Goal: Information Seeking & Learning: Understand process/instructions

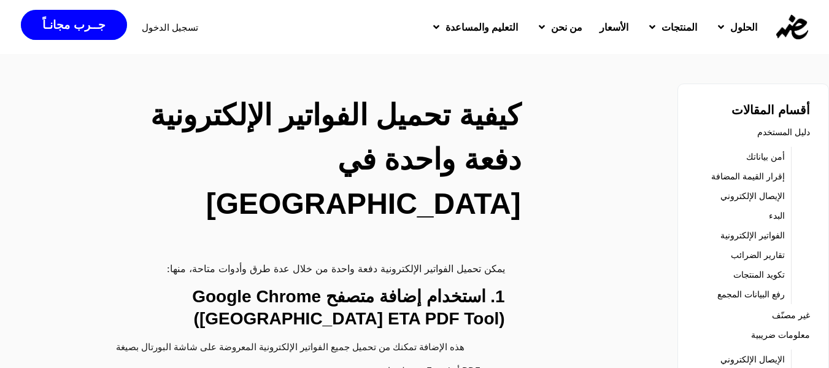
click at [301, 285] on h3 "1. استخدام إضافة متصفح Google Chrome ([GEOGRAPHIC_DATA] ETA PDF Tool)" at bounding box center [298, 307] width 413 height 44
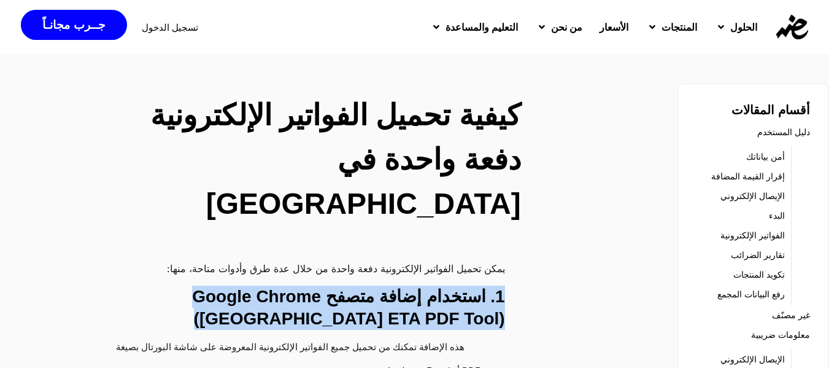
click at [301, 285] on h3 "1. استخدام إضافة متصفح Google Chrome ([GEOGRAPHIC_DATA] ETA PDF Tool)" at bounding box center [298, 307] width 413 height 44
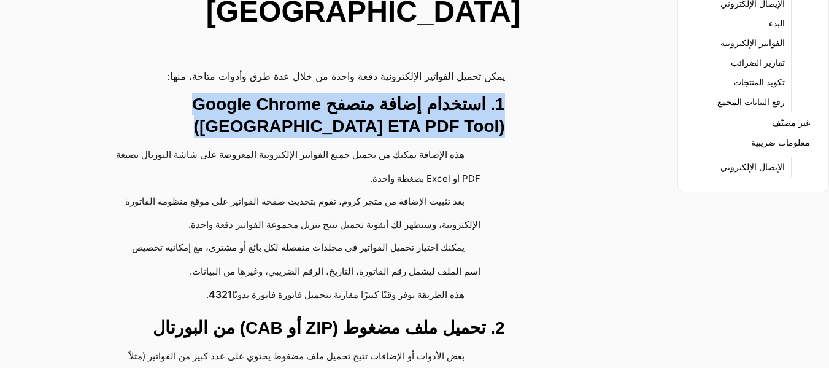
scroll to position [184, 0]
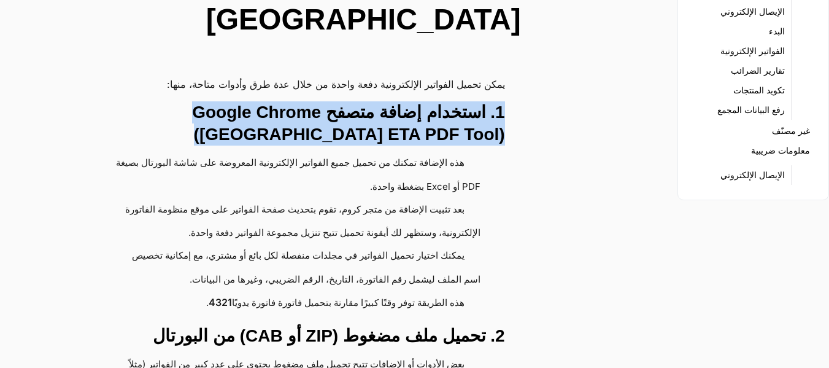
click at [363, 101] on h3 "1. استخدام إضافة متصفح Google Chrome ([GEOGRAPHIC_DATA] ETA PDF Tool)" at bounding box center [298, 123] width 413 height 44
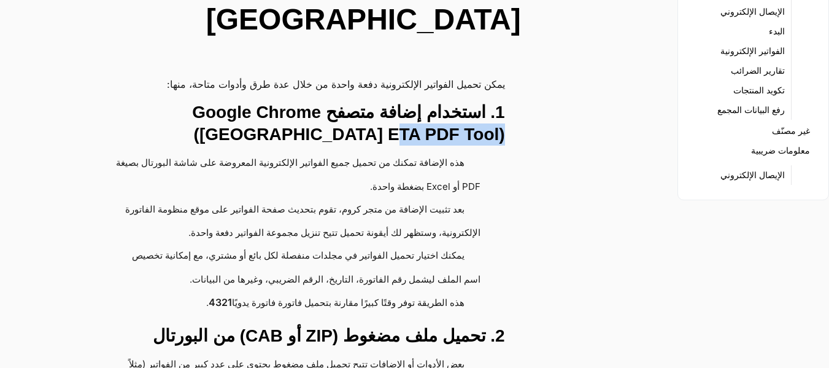
click at [363, 101] on h3 "1. استخدام إضافة متصفح Google Chrome ([GEOGRAPHIC_DATA] ETA PDF Tool)" at bounding box center [298, 123] width 413 height 44
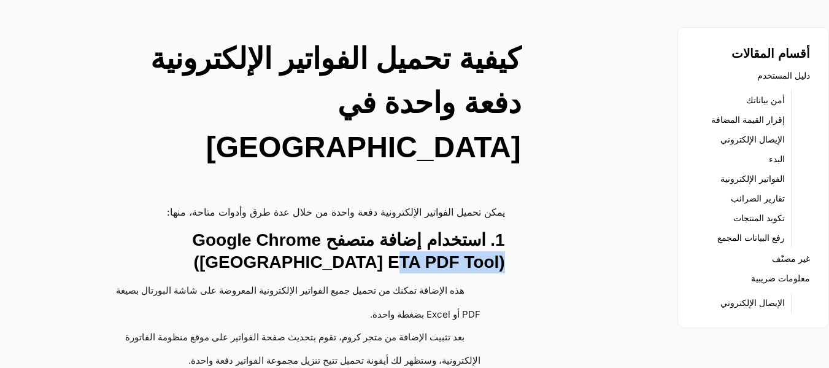
scroll to position [0, 0]
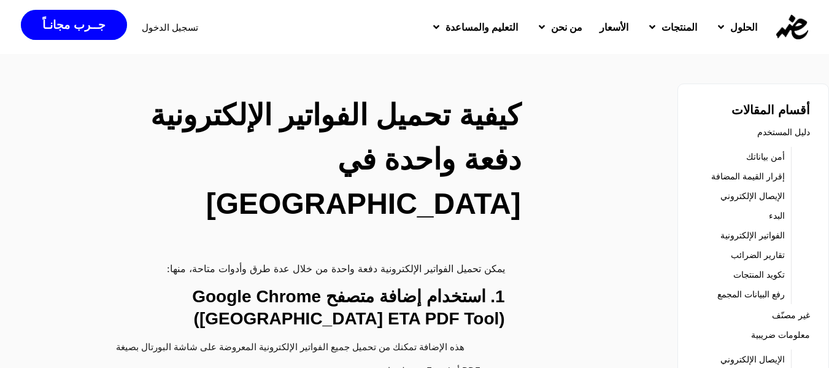
click at [360, 285] on h3 "1. استخدام إضافة متصفح Google Chrome ([GEOGRAPHIC_DATA] ETA PDF Tool)" at bounding box center [298, 307] width 413 height 44
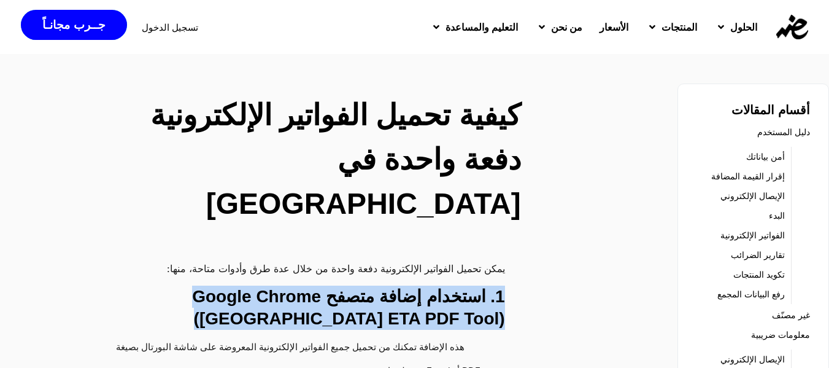
click at [360, 285] on h3 "1. استخدام إضافة متصفح Google Chrome ([GEOGRAPHIC_DATA] ETA PDF Tool)" at bounding box center [298, 307] width 413 height 44
